Goal: Transaction & Acquisition: Purchase product/service

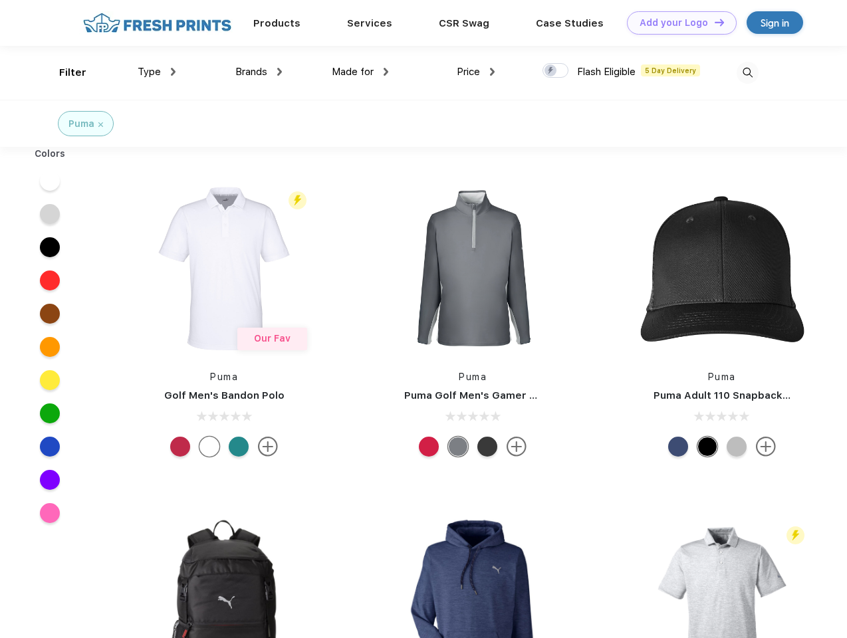
click at [677, 23] on link "Add your Logo Design Tool" at bounding box center [682, 22] width 110 height 23
click at [0, 0] on div "Design Tool" at bounding box center [0, 0] width 0 height 0
click at [713, 22] on link "Add your Logo Design Tool" at bounding box center [682, 22] width 110 height 23
click at [64, 72] on div "Filter" at bounding box center [72, 72] width 27 height 15
click at [157, 72] on span "Type" at bounding box center [149, 72] width 23 height 12
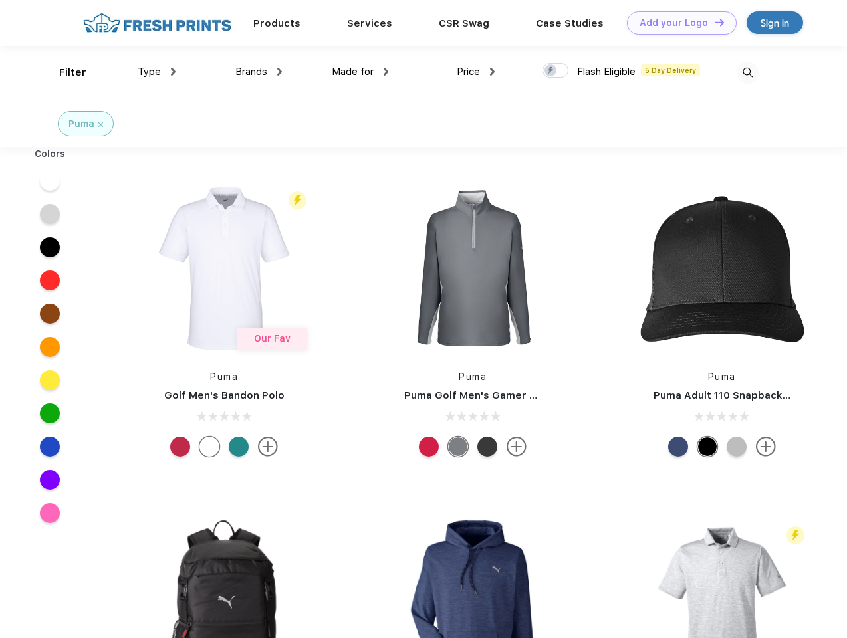
click at [259, 72] on span "Brands" at bounding box center [251, 72] width 32 height 12
click at [360, 72] on span "Made for" at bounding box center [353, 72] width 42 height 12
click at [476, 72] on span "Price" at bounding box center [468, 72] width 23 height 12
click at [556, 71] on div at bounding box center [555, 70] width 26 height 15
click at [551, 71] on input "checkbox" at bounding box center [546, 66] width 9 height 9
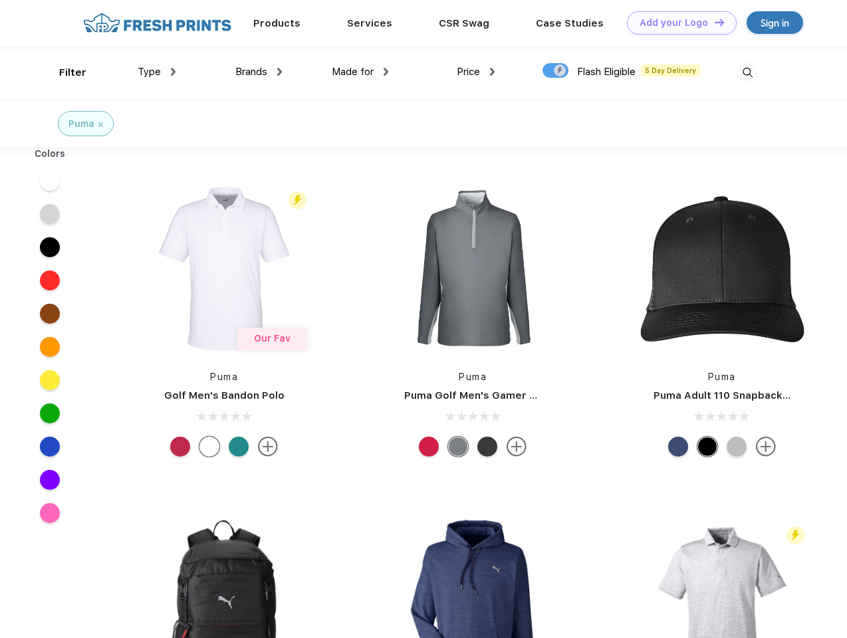
click at [747, 72] on img at bounding box center [747, 73] width 22 height 22
